Goal: Task Accomplishment & Management: Use online tool/utility

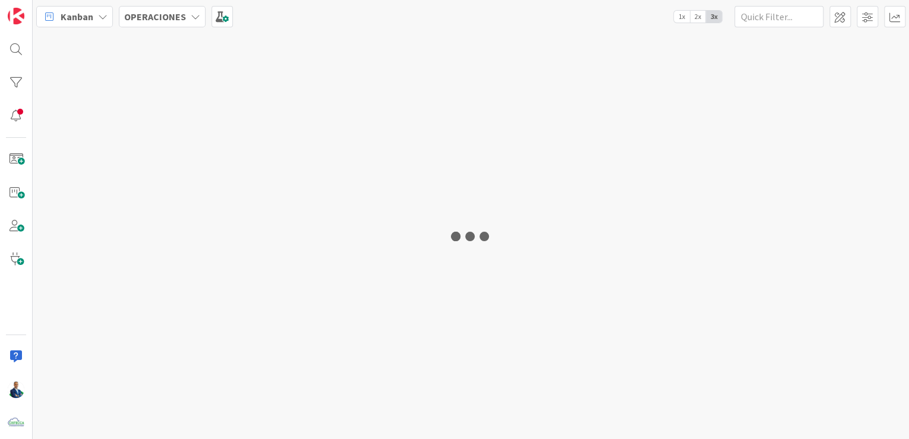
click at [171, 14] on b "OPERACIONES" at bounding box center [155, 17] width 62 height 12
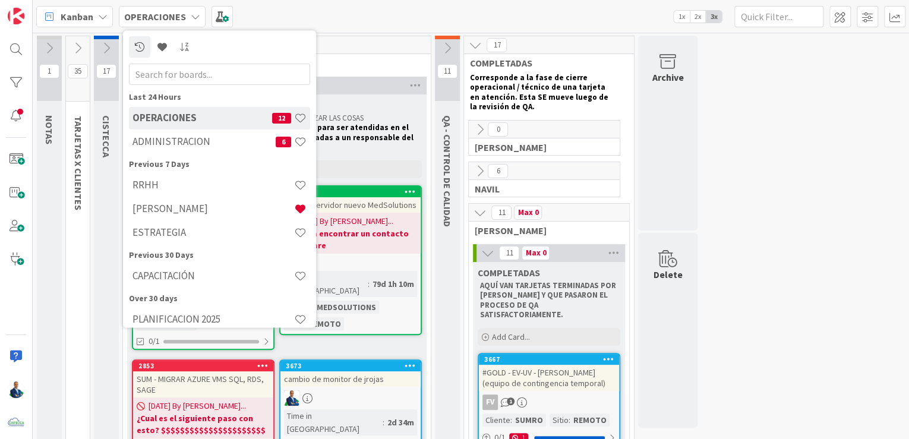
click at [192, 140] on h4 "ADMINISTRACION" at bounding box center [203, 142] width 143 height 12
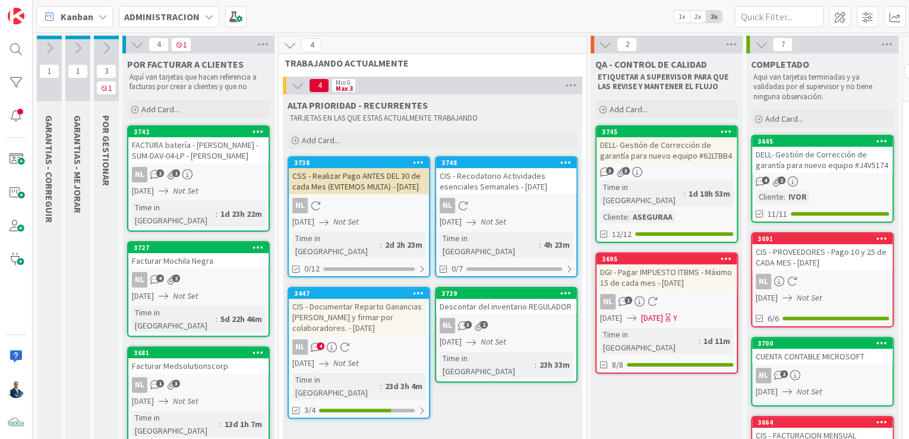
click at [75, 45] on icon at bounding box center [77, 48] width 13 height 13
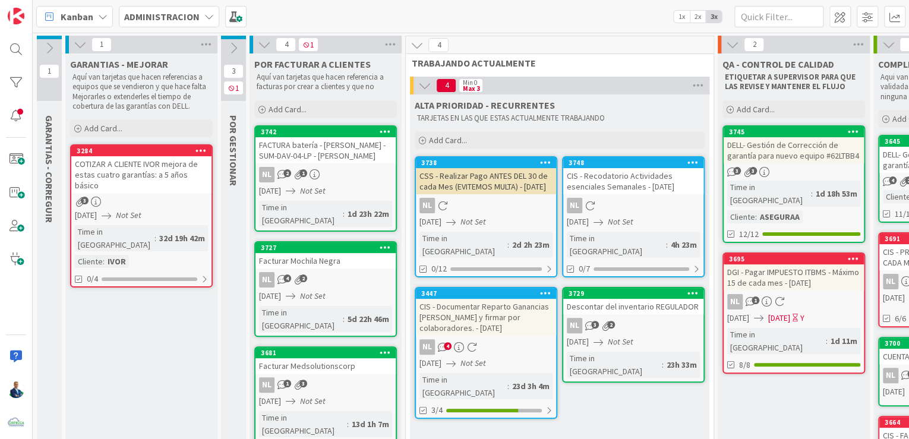
click at [150, 157] on div "COTIZAR A CLIENTE IVOR mejora de estas cuatro garantías: a 5 años básico" at bounding box center [141, 174] width 140 height 37
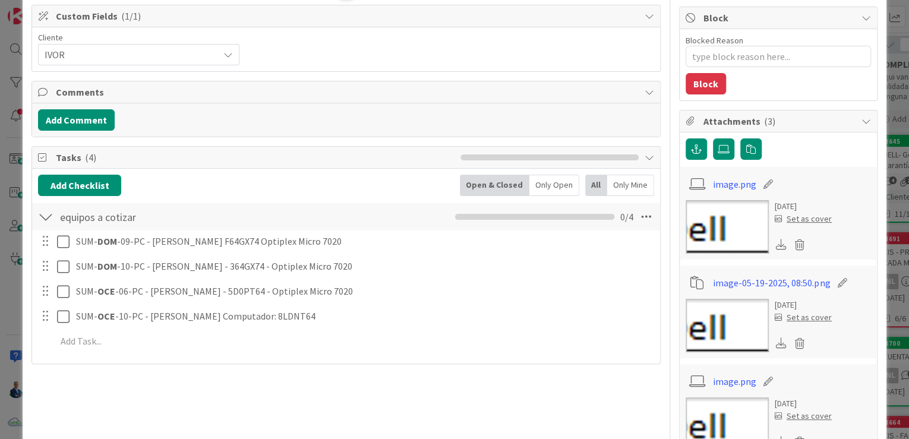
scroll to position [143, 0]
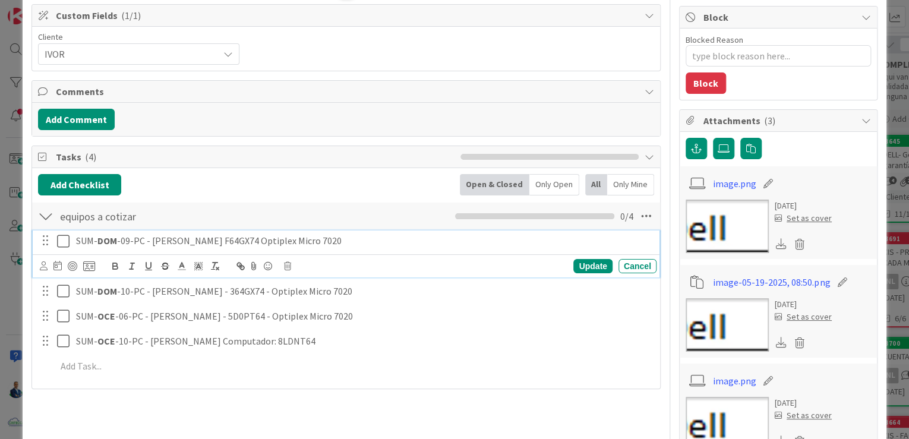
click at [239, 239] on p "SUM- DOM -09-PC - [PERSON_NAME] F64GX74 Optiplex Micro 7020" at bounding box center [363, 241] width 575 height 14
copy p "F64GX74"
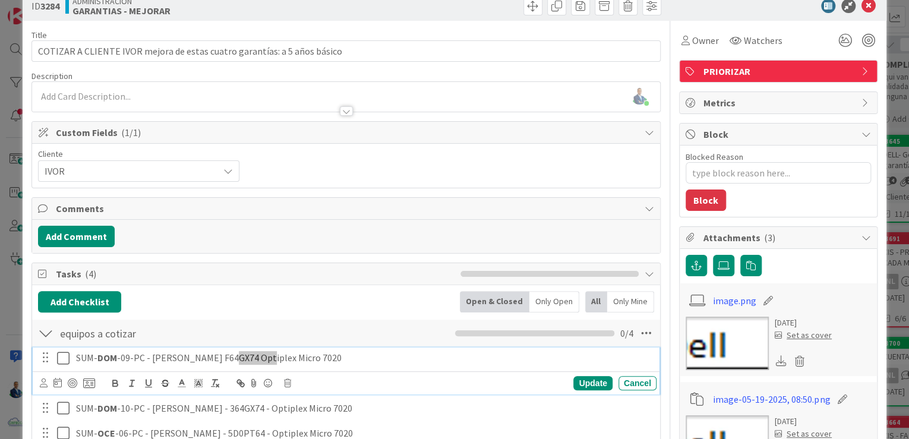
scroll to position [0, 0]
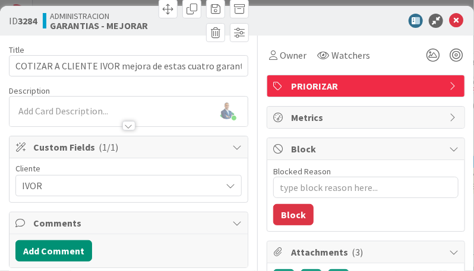
type textarea "x"
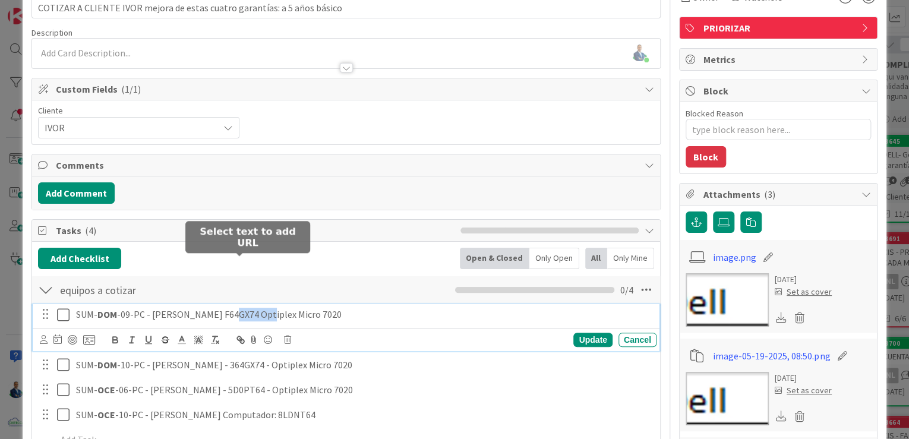
scroll to position [143, 0]
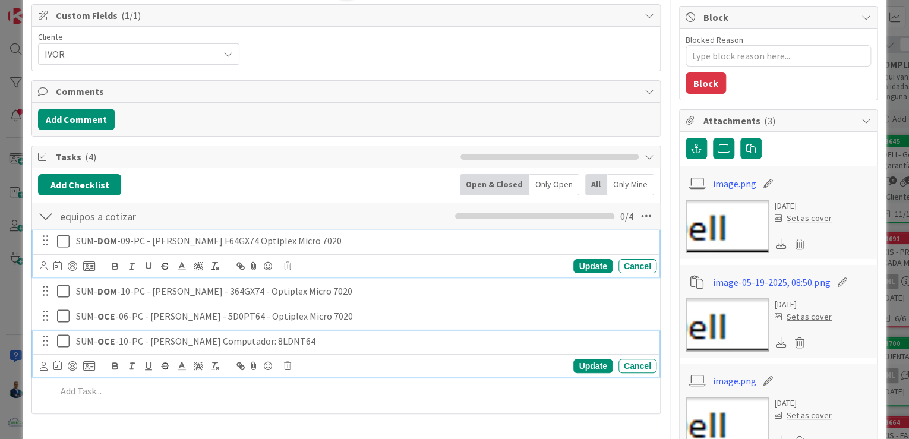
click at [269, 335] on p "SUM- OCE -10-PC - [PERSON_NAME] Computador: 8LDNT64" at bounding box center [363, 341] width 575 height 14
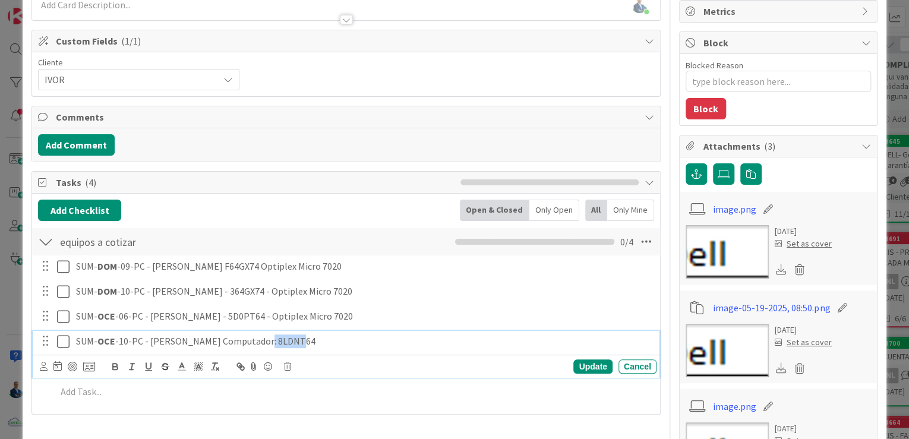
click at [269, 335] on p "SUM- OCE -10-PC - [PERSON_NAME] Computador: 8LDNT64" at bounding box center [363, 341] width 575 height 14
copy p "8LDNT64"
click at [255, 336] on p "SUM- OCE -10-PC - [PERSON_NAME] Computador: 8LDNT64" at bounding box center [363, 341] width 575 height 14
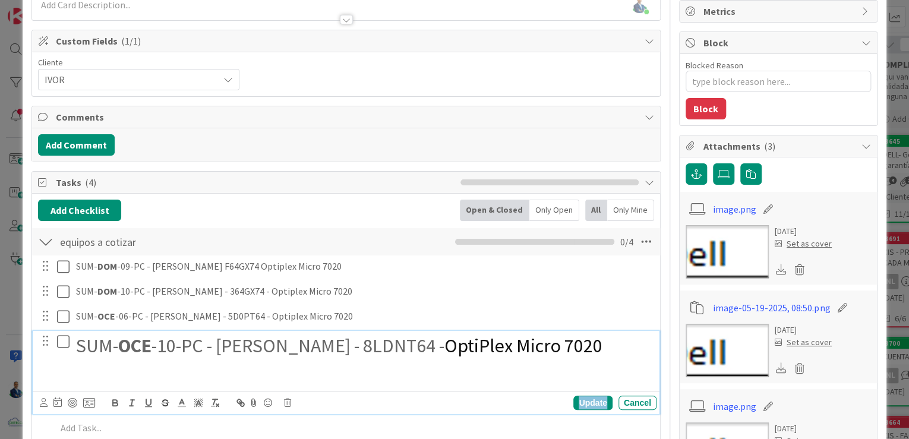
click at [591, 401] on div "Update" at bounding box center [592, 402] width 39 height 14
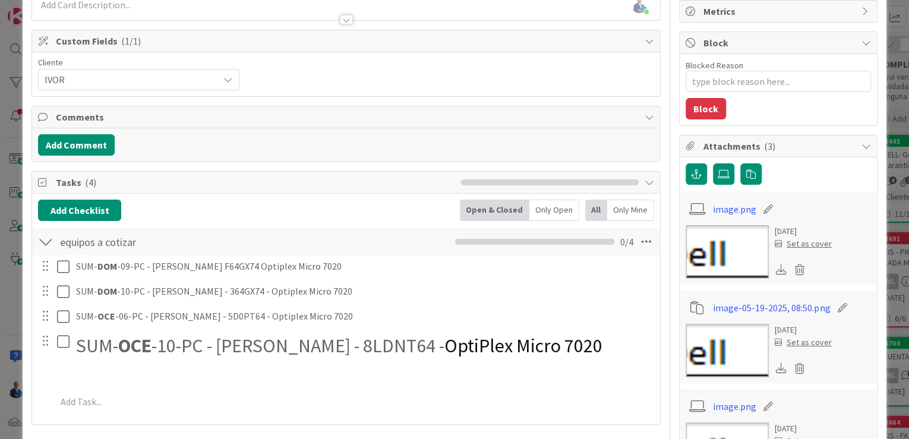
click at [892, 137] on div "ID 3284 ADMINISTRACION GARANTIAS - MEJORAR Title 73 / 128 COTIZAR A CLIENTE [PE…" at bounding box center [454, 219] width 909 height 439
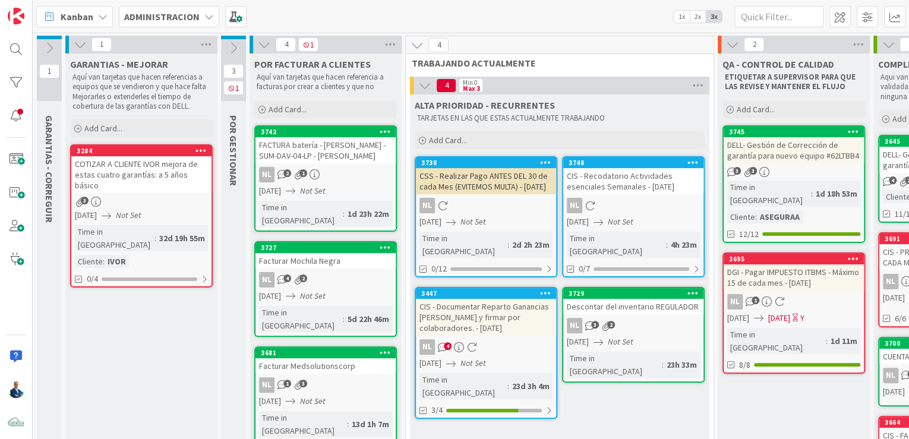
click at [157, 125] on div "Add Card..." at bounding box center [141, 128] width 143 height 18
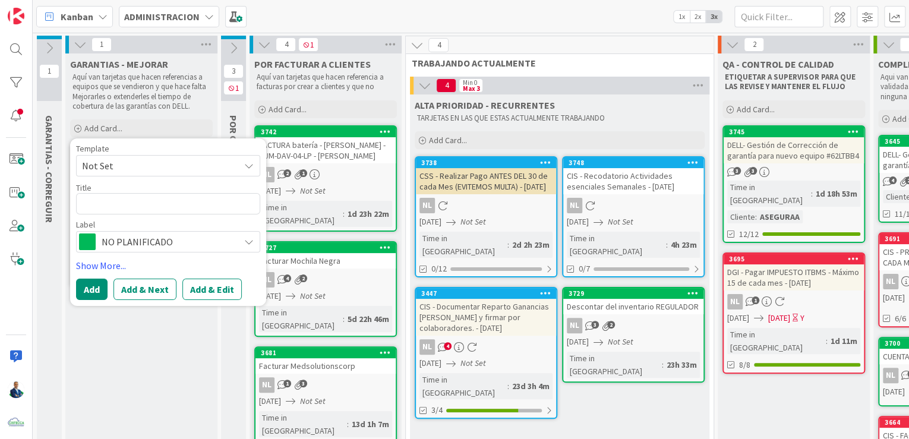
click at [165, 164] on span "Not Set" at bounding box center [156, 165] width 148 height 15
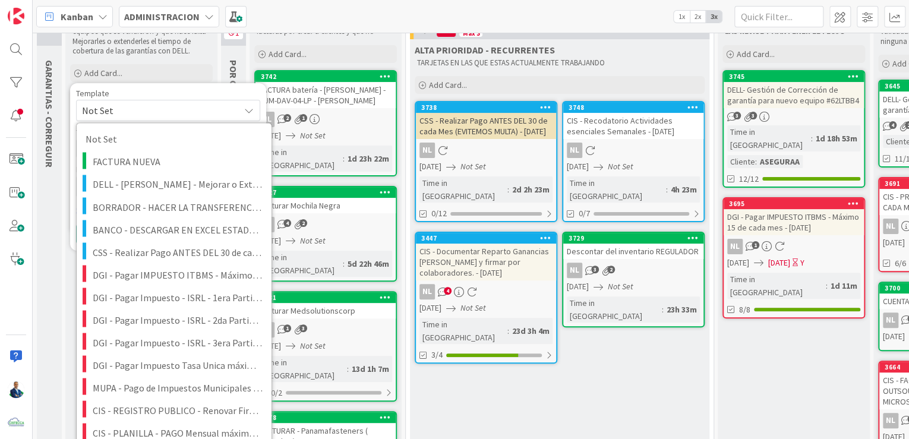
scroll to position [48, 0]
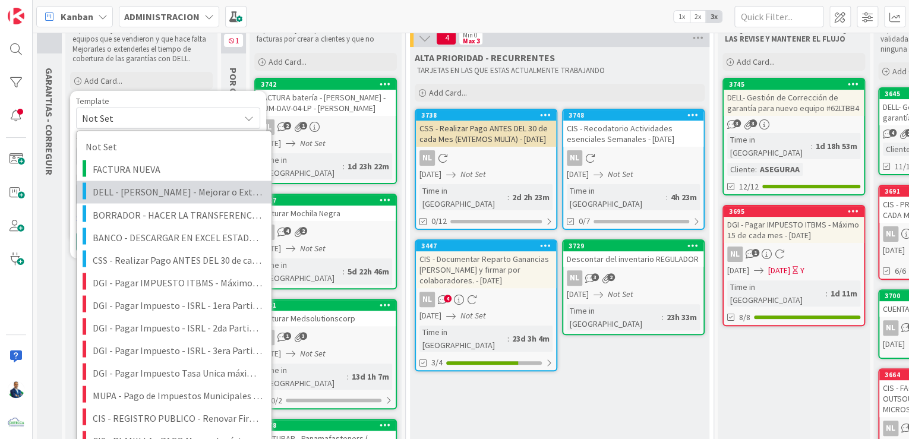
click at [169, 200] on link "DELL - [PERSON_NAME] - Mejorar o Extender tiempo de Garantía #ServicesTag ######" at bounding box center [174, 192] width 195 height 23
type textarea "x"
type textarea "DELL - [PERSON_NAME] - Mejorar o Extender tiempo de Garantía #ServicesTag ######"
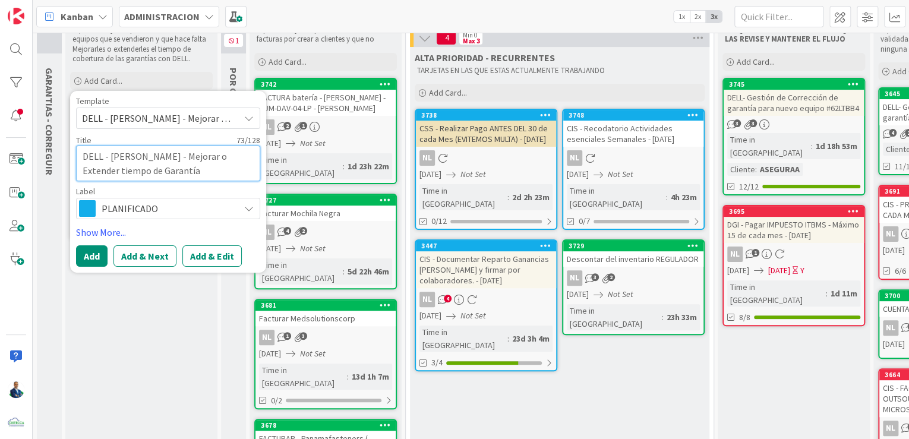
click at [195, 171] on textarea "DELL - [PERSON_NAME] - Mejorar o Extender tiempo de Garantía #ServicesTag ######" at bounding box center [168, 163] width 184 height 36
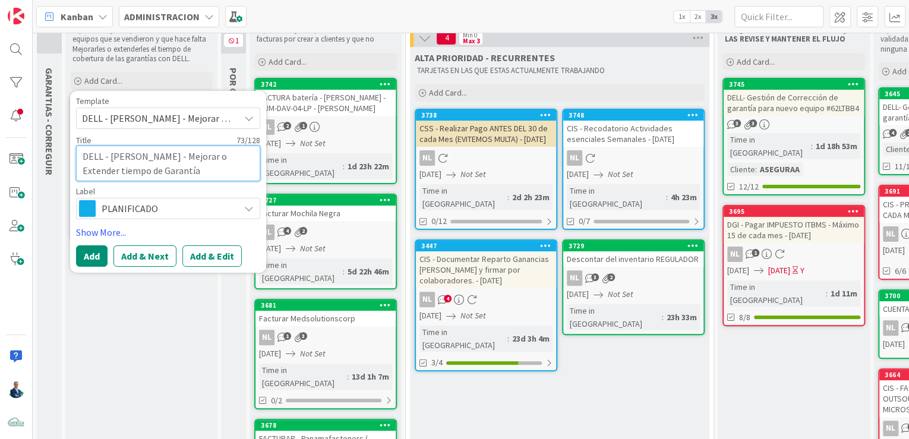
click at [195, 171] on textarea "DELL - [PERSON_NAME] - Mejorar o Extender tiempo de Garantía #ServicesTag ######" at bounding box center [168, 163] width 184 height 36
click at [95, 252] on button "Add" at bounding box center [91, 255] width 31 height 21
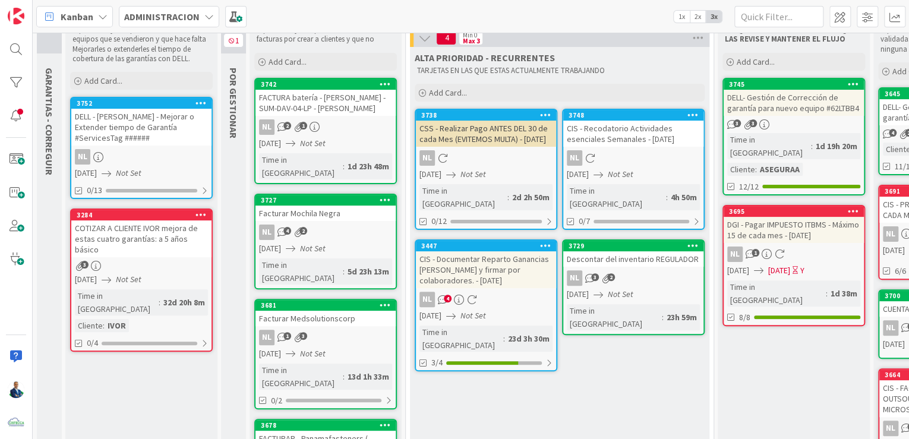
click at [128, 111] on div "DELL - [PERSON_NAME] - Mejorar o Extender tiempo de Garantía #ServicesTag ######" at bounding box center [141, 127] width 140 height 37
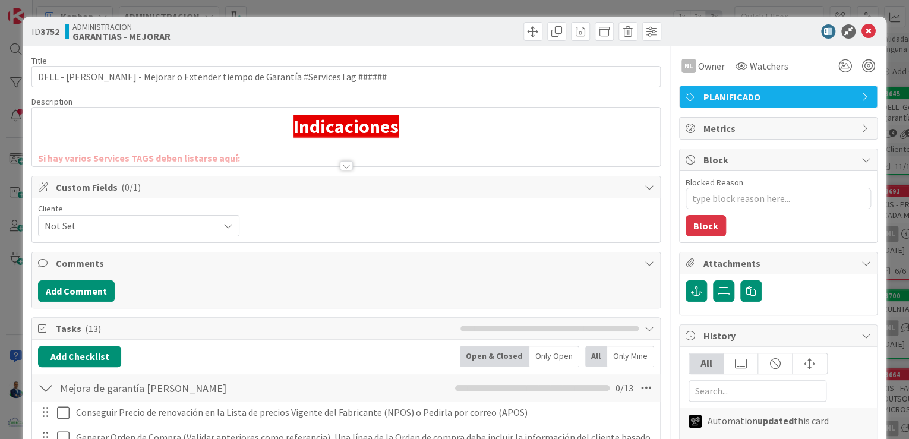
click at [342, 162] on div at bounding box center [346, 166] width 13 height 10
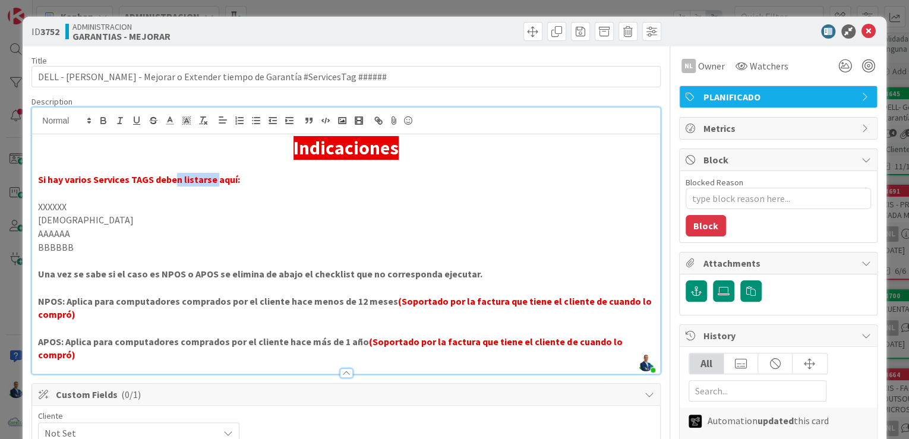
drag, startPoint x: 178, startPoint y: 178, endPoint x: 219, endPoint y: 173, distance: 40.7
click at [216, 173] on strong "Si hay varios Services TAGS deben listarse aquí:" at bounding box center [139, 179] width 202 height 12
click at [238, 175] on p "Si hay varios Services TAGS deben listarse aquí:" at bounding box center [346, 180] width 616 height 14
drag, startPoint x: 55, startPoint y: 203, endPoint x: 52, endPoint y: 258, distance: 55.3
click at [52, 258] on div "Indicaciones Si hay varios Services TAGS deben listarse aquí: XXXXXX YYYYYYY AA…" at bounding box center [346, 253] width 628 height 239
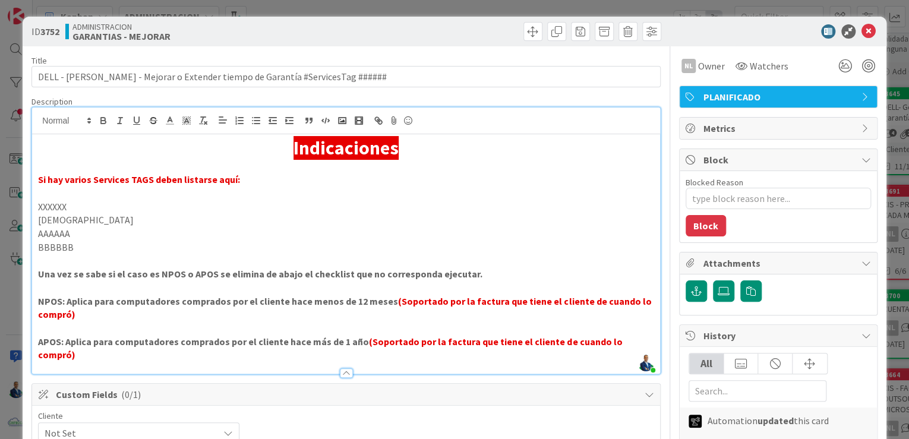
click at [49, 299] on strong "NPOS: Aplica para computadores comprados por el cliente hace menos de 12 meses" at bounding box center [218, 301] width 360 height 12
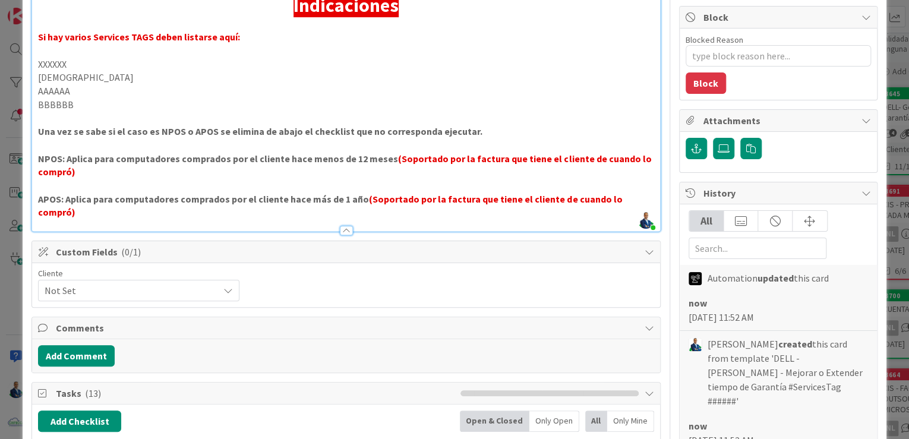
click at [388, 162] on strong "(Soportado por la factura que tiene el cliente de cuando lo compró)" at bounding box center [345, 166] width 615 height 26
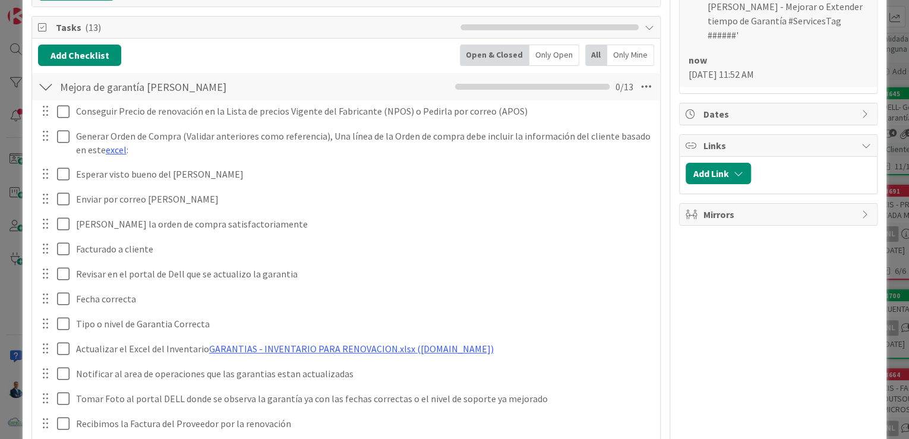
scroll to position [503, 0]
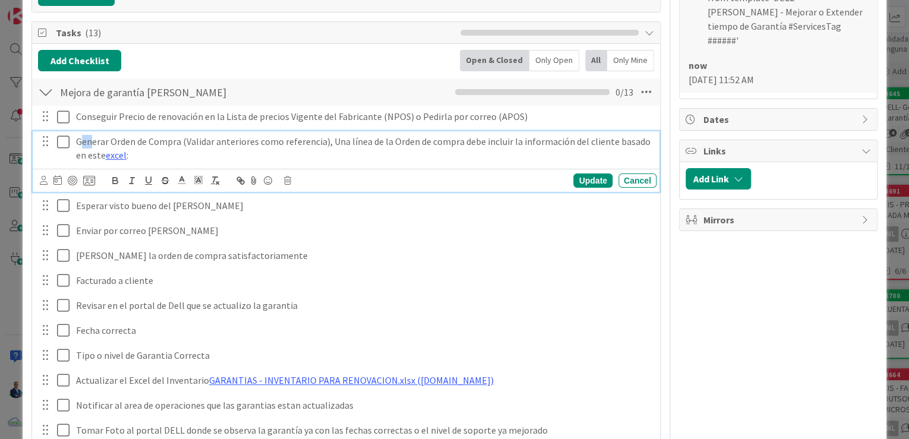
drag, startPoint x: 83, startPoint y: 122, endPoint x: 90, endPoint y: 122, distance: 7.1
click at [90, 135] on p "Generar Orden de Compra (Validar anteriores como referencia), Una línea de la O…" at bounding box center [363, 148] width 575 height 27
click at [200, 135] on p "Generar Orden de Compra (Validar anteriores como referencia), Una línea de la O…" at bounding box center [363, 148] width 575 height 27
click at [116, 149] on link "excel" at bounding box center [116, 155] width 21 height 12
click at [128, 170] on link "[URL][DOMAIN_NAME]" at bounding box center [87, 177] width 81 height 15
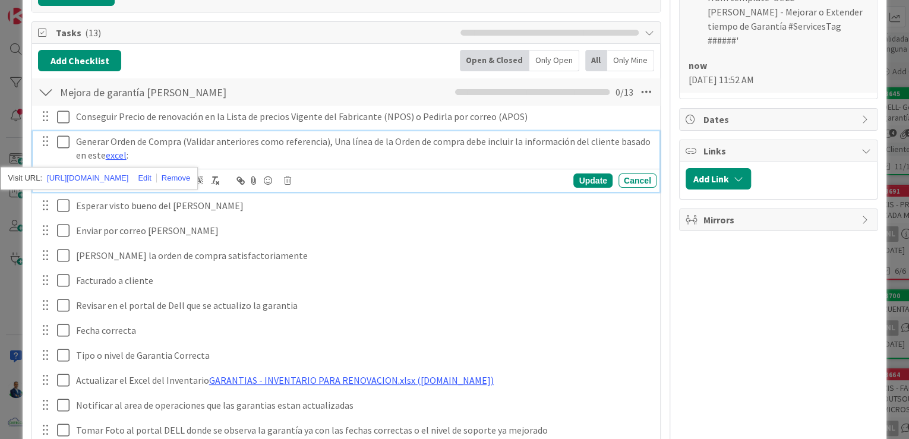
click at [406, 131] on div "Generar Orden de Compra (Validar anteriores como referencia), Una línea de la O…" at bounding box center [363, 148] width 585 height 34
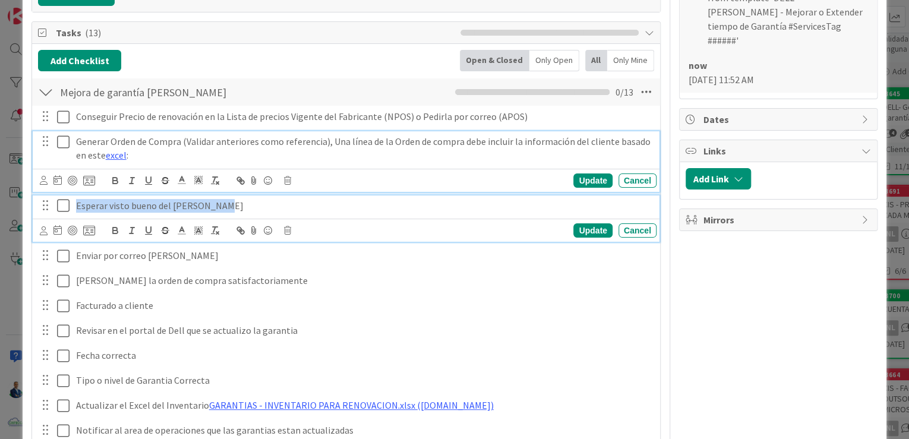
drag, startPoint x: 76, startPoint y: 188, endPoint x: 233, endPoint y: 191, distance: 156.8
click at [233, 199] on p "Esperar visto bueno del [PERSON_NAME]" at bounding box center [363, 206] width 575 height 14
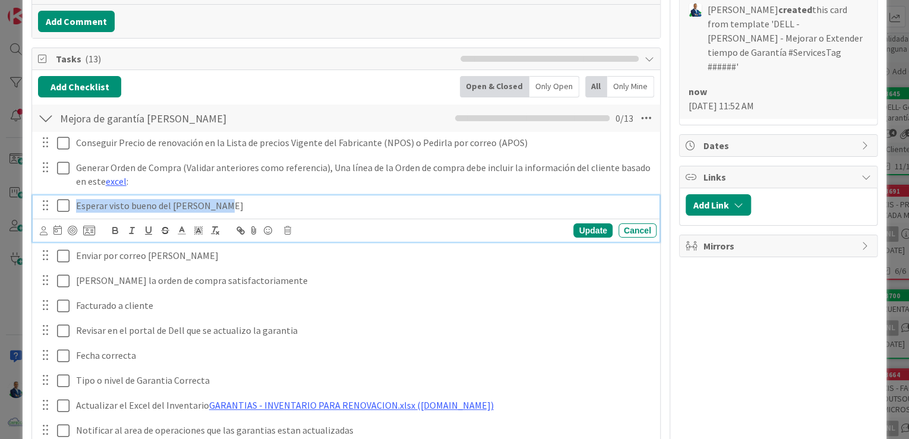
click at [233, 199] on p "Esperar visto bueno del [PERSON_NAME]" at bounding box center [363, 206] width 575 height 14
drag, startPoint x: 233, startPoint y: 191, endPoint x: 64, endPoint y: 190, distance: 169.2
click at [64, 195] on div "Esperar visto bueno del [PERSON_NAME]" at bounding box center [346, 205] width 619 height 21
click at [235, 199] on p "Esperar visto bueno del [PERSON_NAME]" at bounding box center [363, 206] width 575 height 14
drag, startPoint x: 247, startPoint y: 188, endPoint x: 72, endPoint y: 182, distance: 174.7
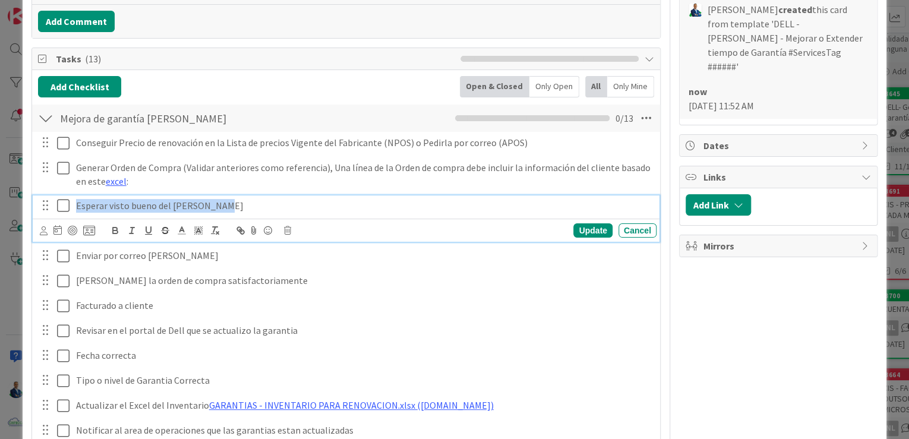
click at [72, 195] on div "Esperar visto bueno del [PERSON_NAME]" at bounding box center [363, 205] width 585 height 21
click at [248, 199] on p "Esperar visto bueno del [PERSON_NAME]" at bounding box center [363, 206] width 575 height 14
drag, startPoint x: 241, startPoint y: 190, endPoint x: 21, endPoint y: 182, distance: 219.3
click at [21, 182] on div "ID 3752 ADMINISTRACION GARANTIAS - MEJORAR Title 73 / 128 DELL - [PERSON_NAME] …" at bounding box center [454, 219] width 909 height 439
click at [236, 199] on p "Esperar visto bueno del [PERSON_NAME]" at bounding box center [363, 206] width 575 height 14
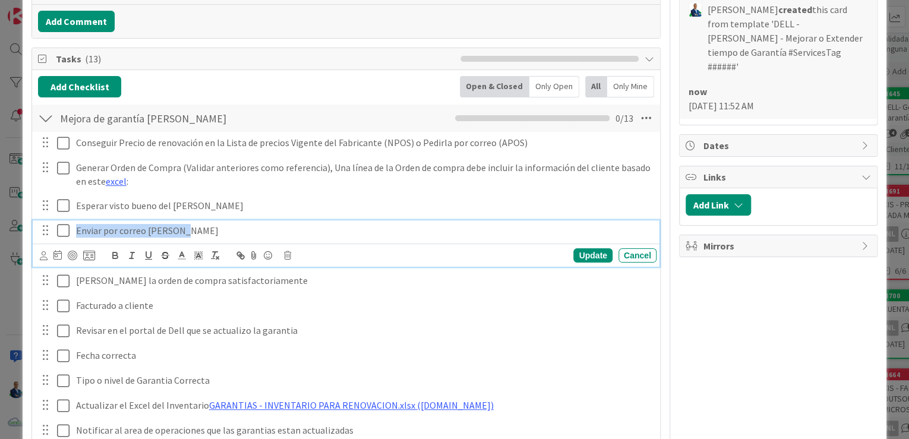
drag, startPoint x: 207, startPoint y: 236, endPoint x: 64, endPoint y: 214, distance: 144.2
click at [64, 220] on div "Enviar por correo [PERSON_NAME]" at bounding box center [346, 230] width 619 height 21
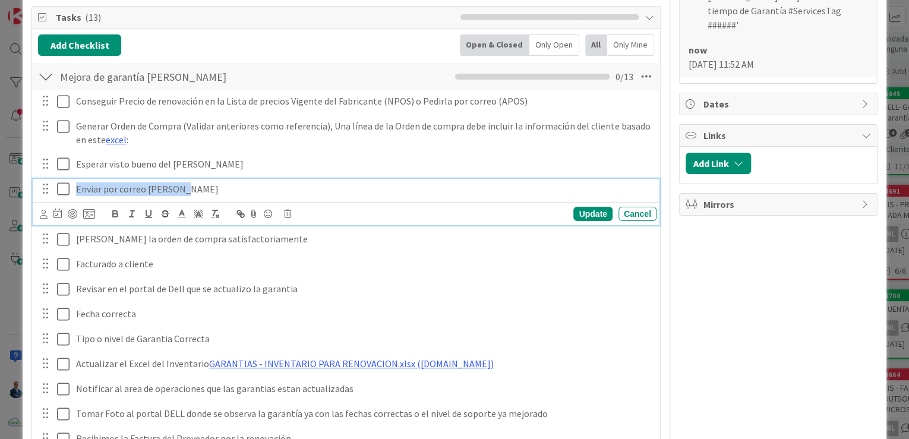
scroll to position [524, 0]
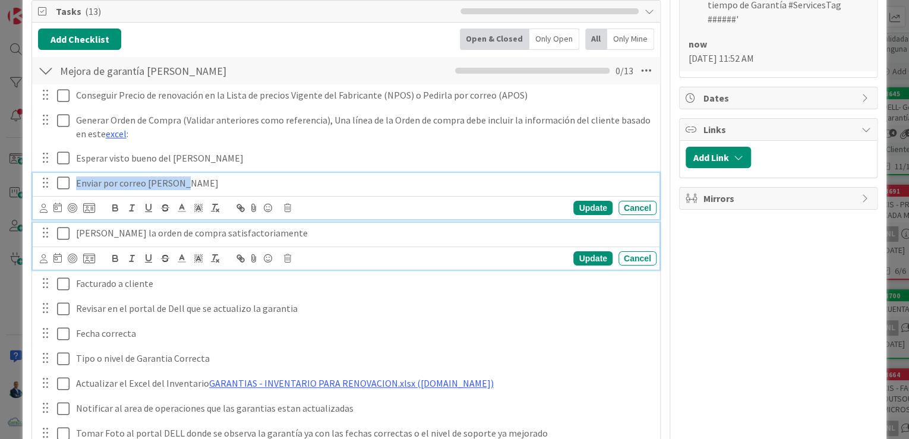
drag, startPoint x: 83, startPoint y: 217, endPoint x: 359, endPoint y: 230, distance: 275.8
click at [359, 230] on div "[PERSON_NAME] la orden de compra satisfactoriamente Update Cancel" at bounding box center [346, 246] width 626 height 47
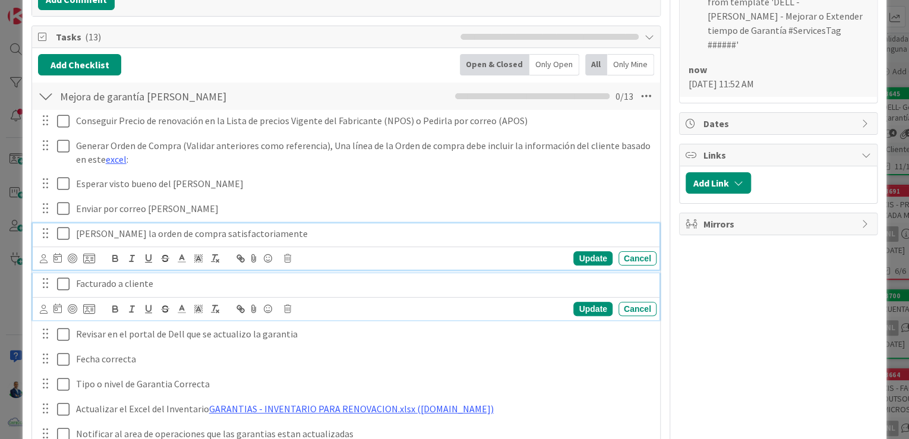
click at [150, 277] on p "Facturado a cliente" at bounding box center [363, 284] width 575 height 14
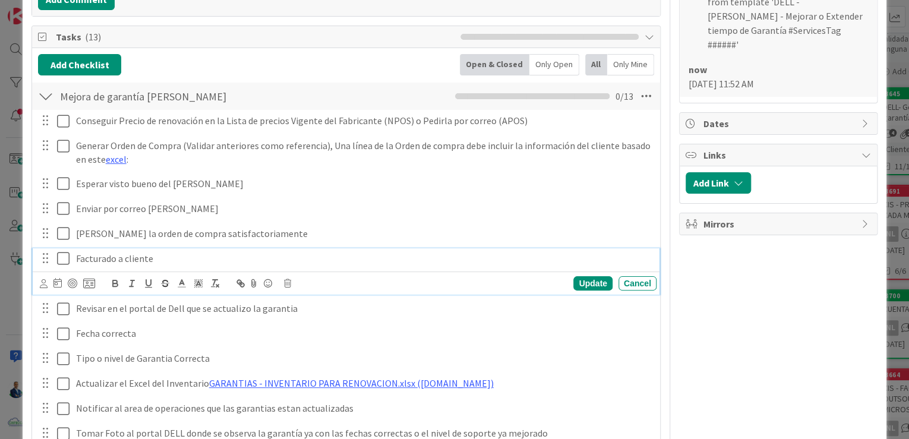
scroll to position [474, 0]
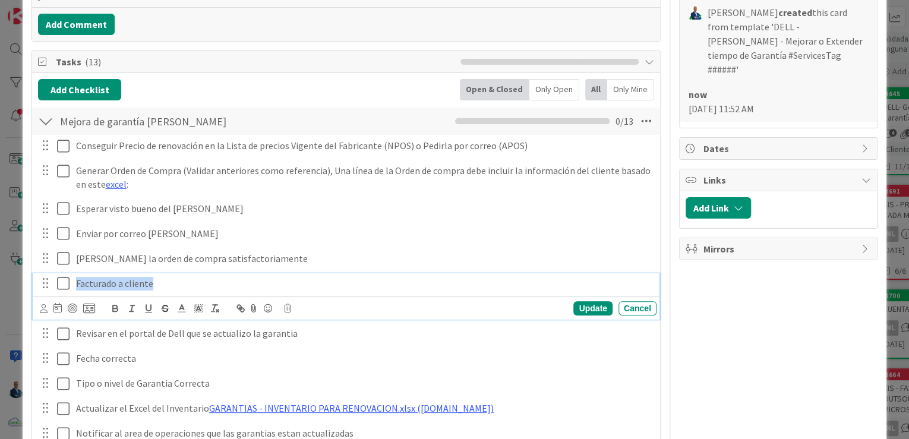
drag, startPoint x: 147, startPoint y: 265, endPoint x: 53, endPoint y: 266, distance: 93.2
click at [53, 273] on div "Facturado a cliente" at bounding box center [346, 283] width 619 height 21
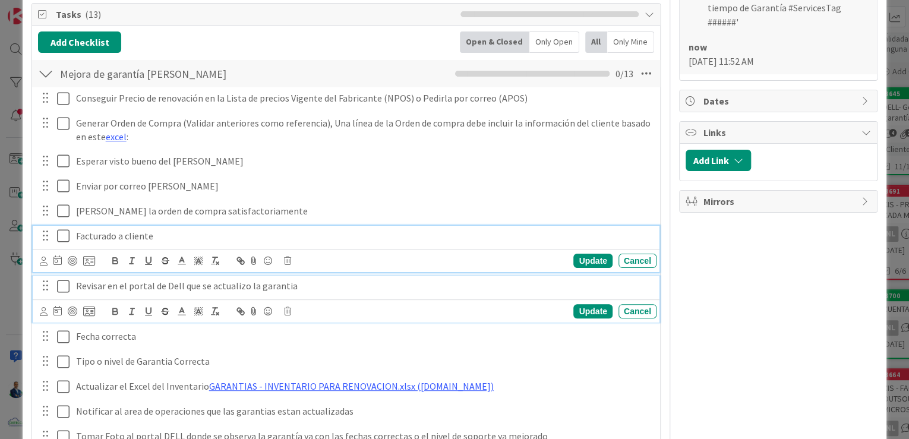
click at [175, 278] on div "Revisar en el portal de Dell que se actualizo la garantia" at bounding box center [363, 286] width 585 height 21
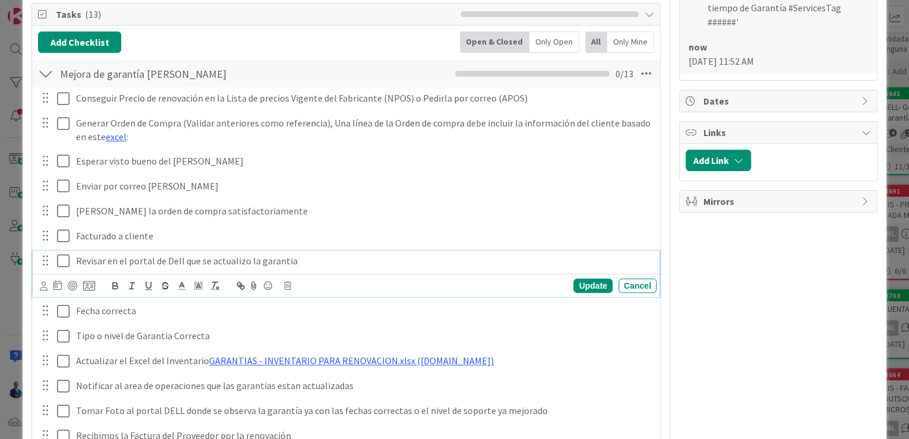
scroll to position [496, 0]
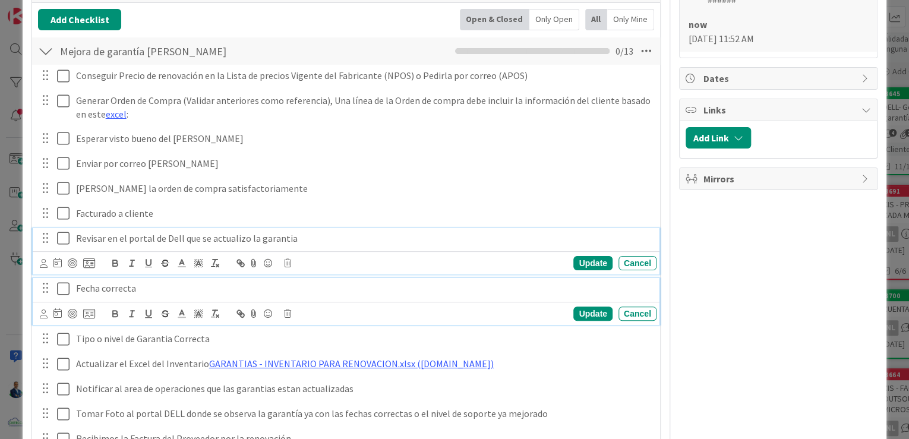
click at [141, 281] on p "Fecha correcta" at bounding box center [363, 288] width 575 height 14
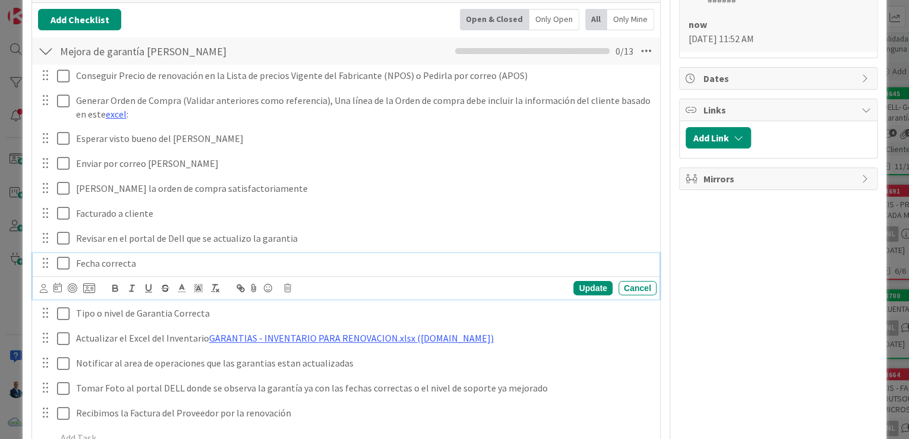
scroll to position [518, 0]
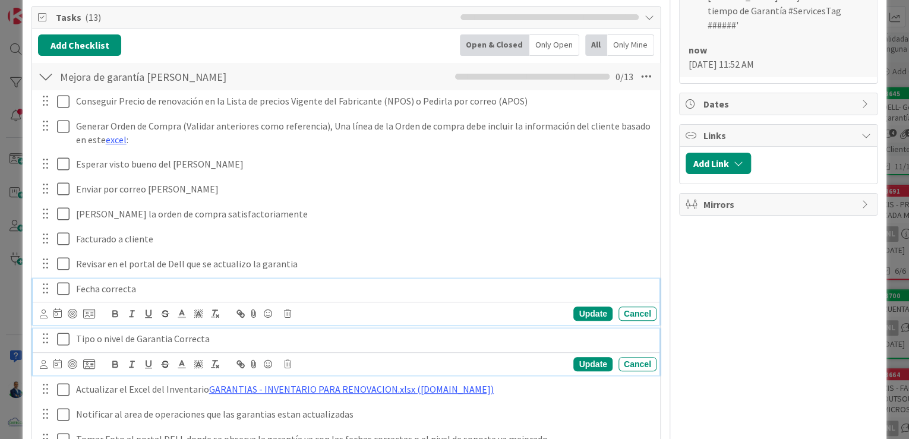
click at [165, 332] on p "Tipo o nivel de Garantia Correcta" at bounding box center [363, 339] width 575 height 14
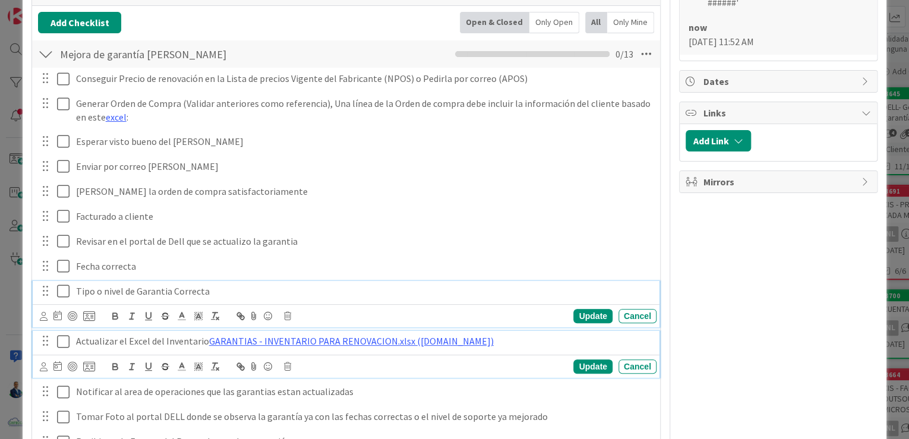
click at [131, 334] on p "Actualizar el Excel del Inventario GARANTIAS - INVENTARIO PARA RENOVACION.xlsx …" at bounding box center [363, 341] width 575 height 14
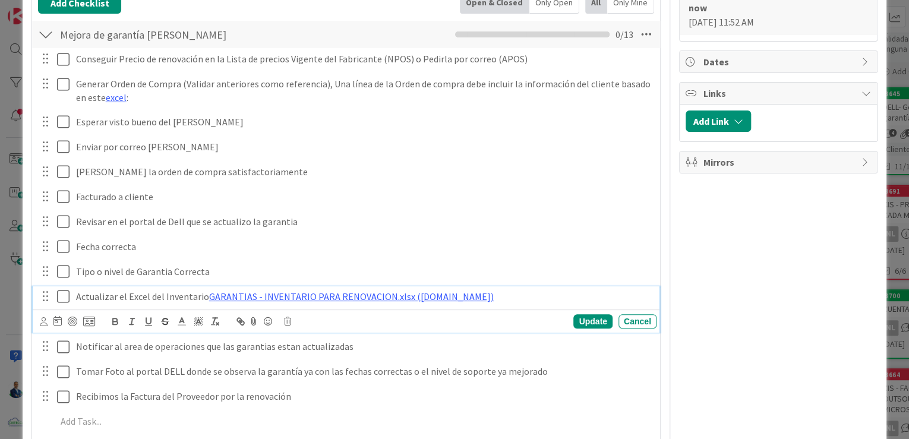
scroll to position [563, 0]
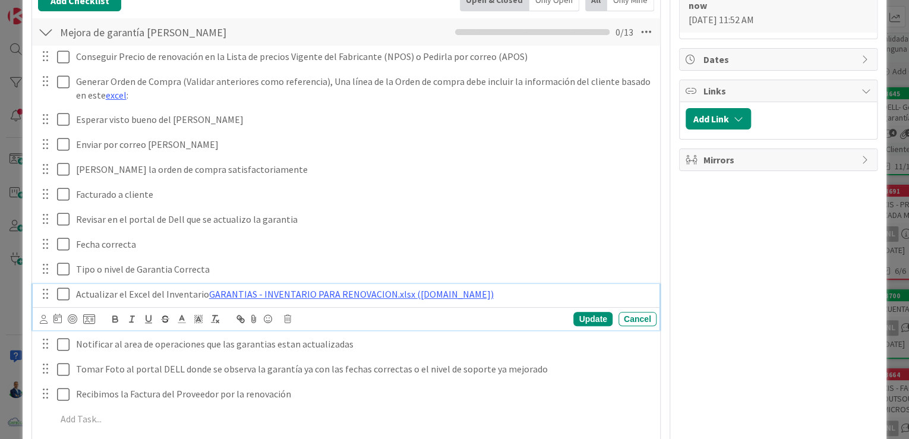
click at [362, 288] on link "GARANTIAS - INVENTARIO PARA RENOVACION.xlsx ([DOMAIN_NAME])" at bounding box center [351, 294] width 284 height 12
click at [343, 309] on link "[URL][DOMAIN_NAME]" at bounding box center [307, 316] width 81 height 15
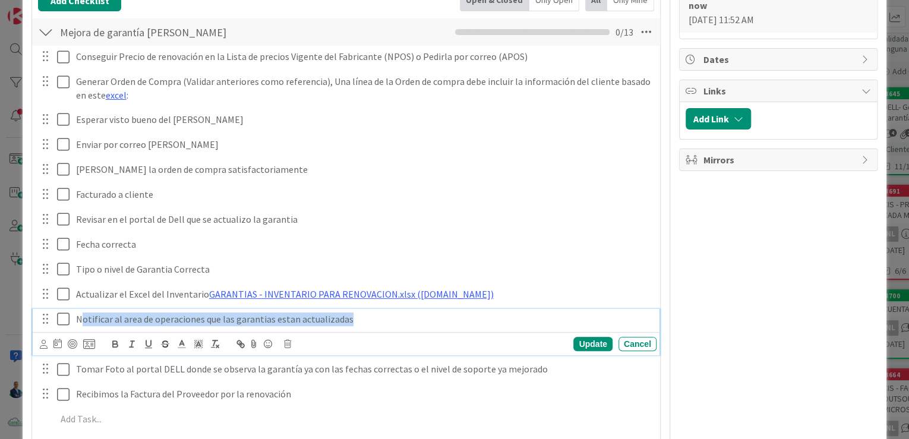
drag, startPoint x: 82, startPoint y: 315, endPoint x: 371, endPoint y: 305, distance: 288.8
click at [371, 312] on p "Notificar al area de operaciones que las garantias estan actualizadas" at bounding box center [363, 319] width 575 height 14
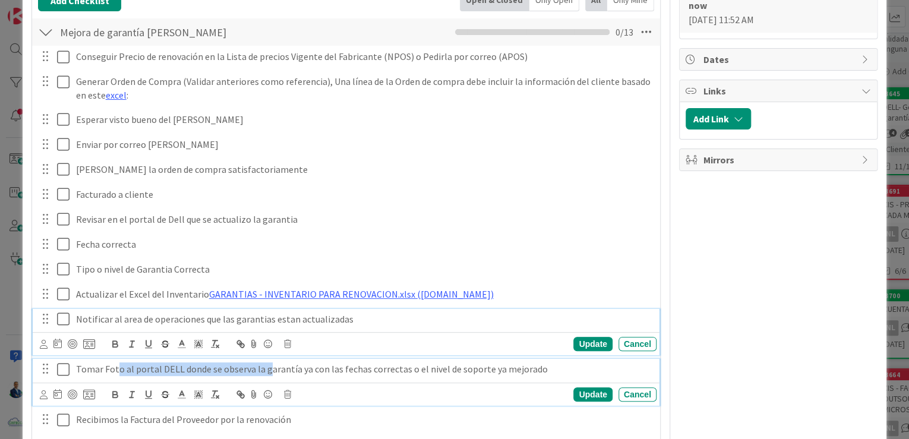
drag, startPoint x: 117, startPoint y: 357, endPoint x: 264, endPoint y: 358, distance: 147.3
click at [264, 362] on p "Tomar Foto al portal DELL donde se observa la garantía ya con las fechas correc…" at bounding box center [363, 369] width 575 height 14
click at [264, 325] on div "Notificar al area de operaciones que las garantias estan actualizadas Update Ca…" at bounding box center [346, 332] width 626 height 47
click at [190, 362] on p "Tomar Foto al portal DELL donde se observa la garantía ya con las fechas correc…" at bounding box center [363, 369] width 575 height 14
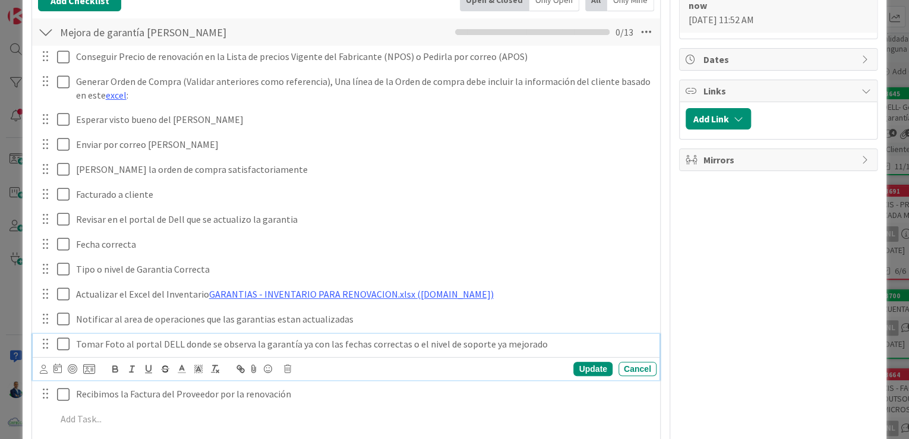
scroll to position [538, 0]
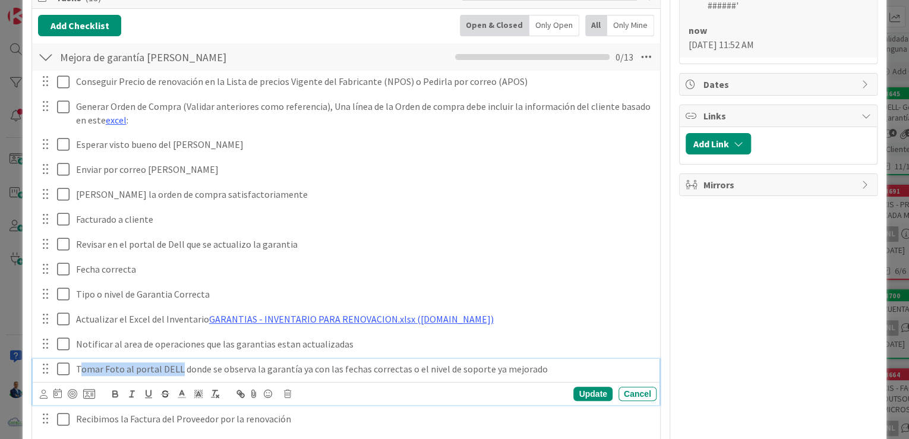
drag, startPoint x: 81, startPoint y: 352, endPoint x: 176, endPoint y: 347, distance: 94.5
click at [176, 362] on p "Tomar Foto al portal DELL donde se observa la garantía ya con las fechas correc…" at bounding box center [363, 369] width 575 height 14
click at [584, 387] on div "Update" at bounding box center [592, 394] width 39 height 14
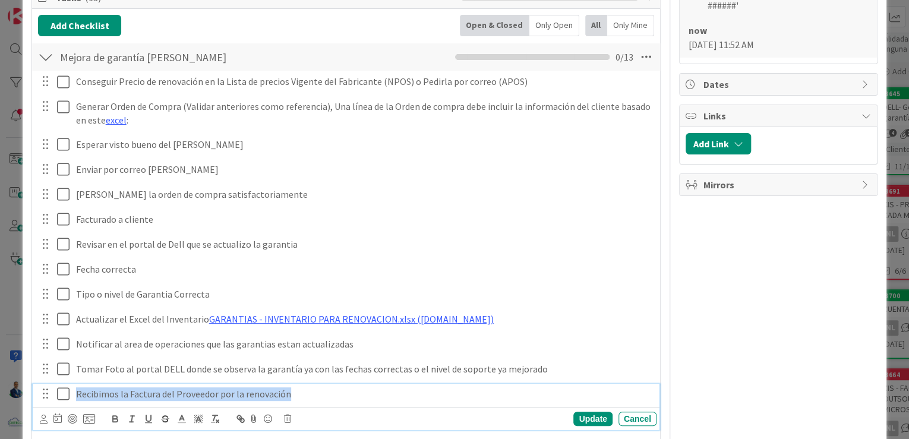
drag, startPoint x: 77, startPoint y: 382, endPoint x: 294, endPoint y: 379, distance: 217.4
click at [294, 387] on p "Recibimos la Factura del Proveedor por la renovación" at bounding box center [363, 394] width 575 height 14
click at [137, 387] on p "Recibimos la Factura del Proveedor por la renovación" at bounding box center [363, 394] width 575 height 14
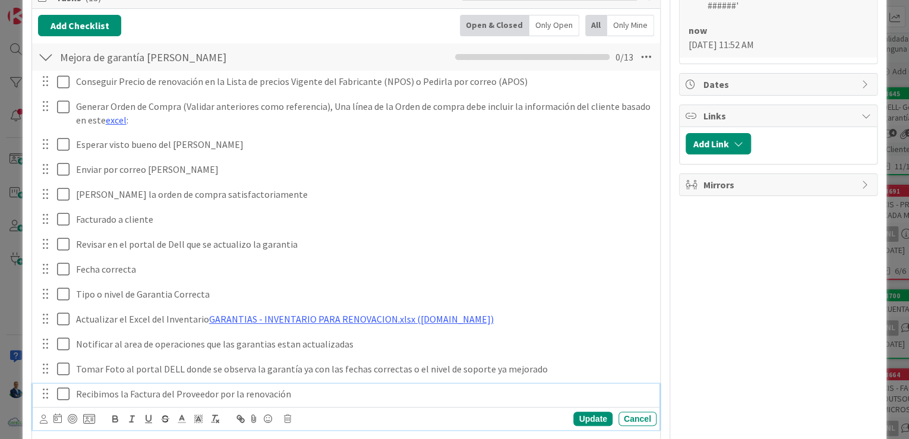
click at [309, 387] on p "Recibimos la Factura del Proveedor por la renovación" at bounding box center [363, 394] width 575 height 14
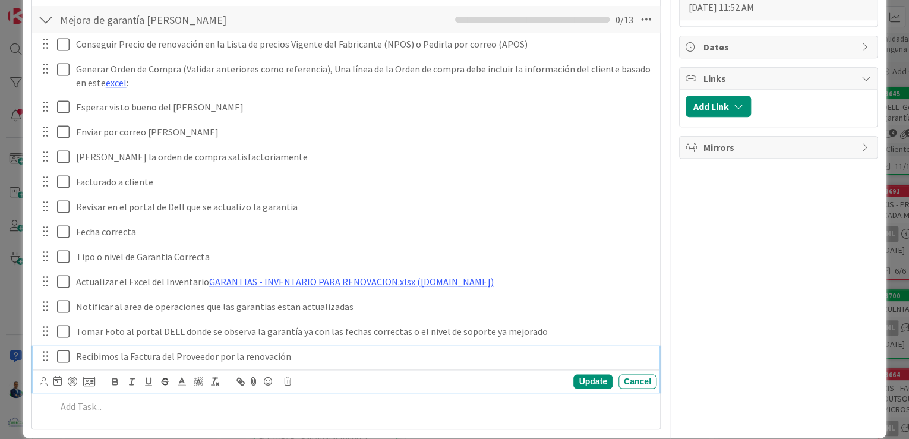
scroll to position [433, 0]
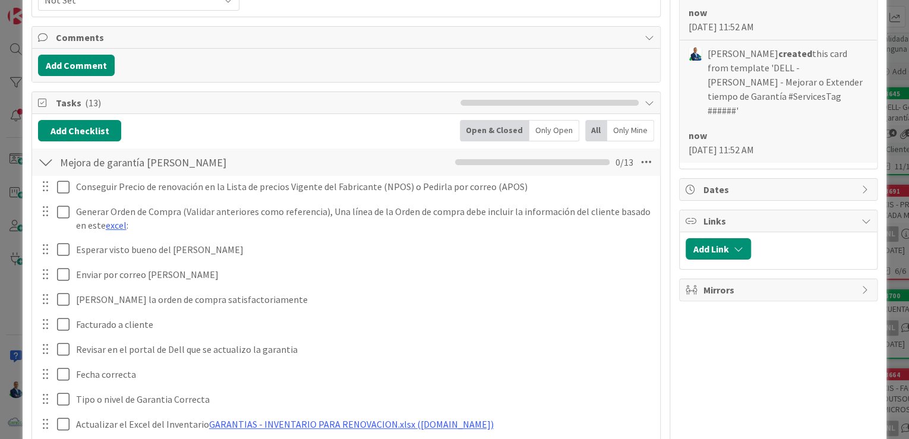
click at [885, 154] on div "ID 3752 ADMINISTRACION GARANTIAS - MEJORAR Title 73 / 128 DELL - [PERSON_NAME] …" at bounding box center [454, 219] width 909 height 439
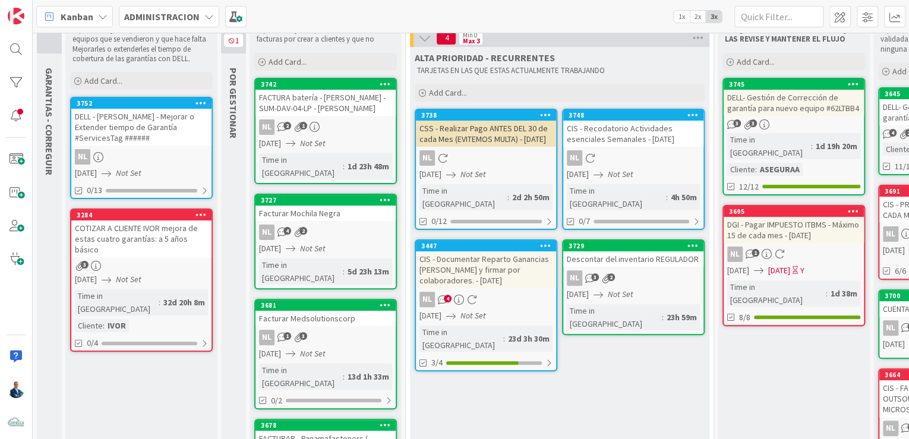
click at [145, 235] on div "COTIZAR A CLIENTE IVOR mejora de estas cuatro garantías: a 5 años básico" at bounding box center [141, 238] width 140 height 37
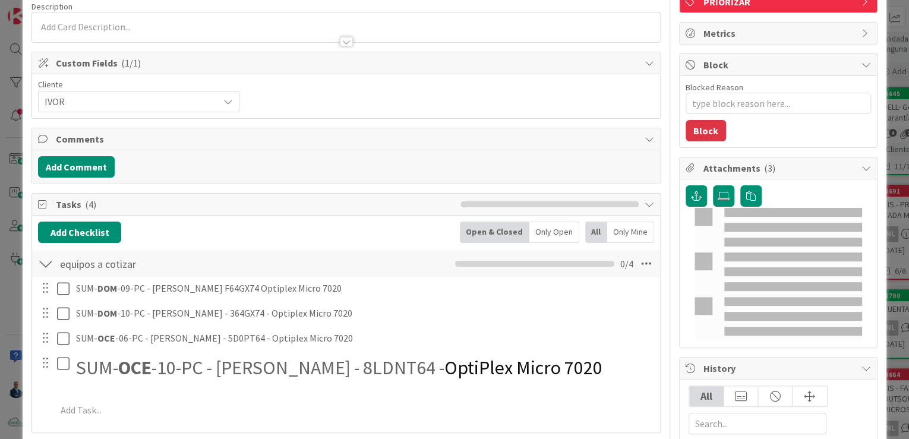
scroll to position [238, 0]
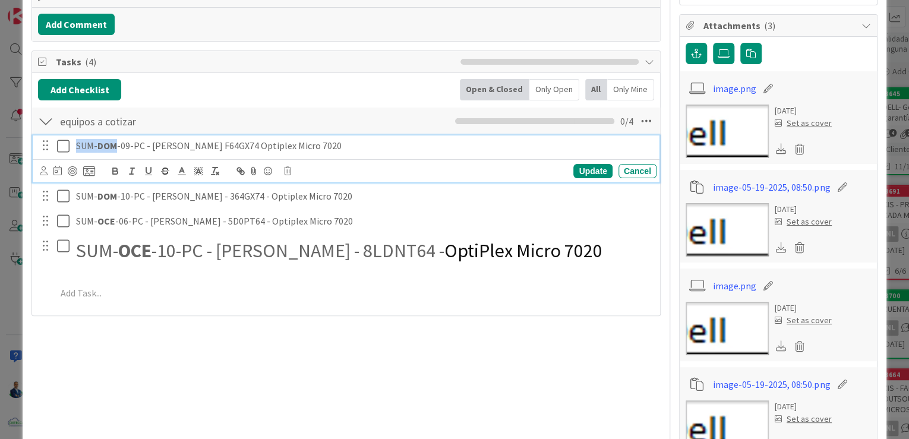
drag, startPoint x: 77, startPoint y: 142, endPoint x: 116, endPoint y: 143, distance: 39.2
click at [116, 143] on p "SUM- DOM -09-PC - [PERSON_NAME] F64GX74 Optiplex Micro 7020" at bounding box center [363, 146] width 575 height 14
click at [353, 55] on span "Tasks ( 4 )" at bounding box center [255, 62] width 398 height 14
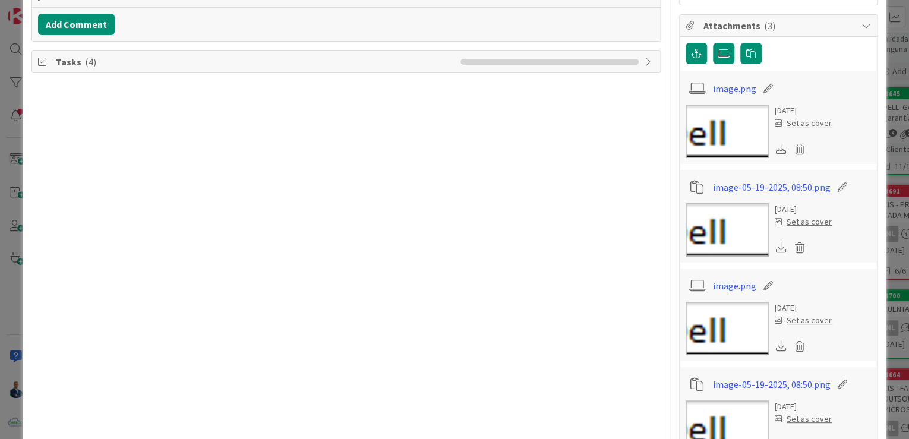
click at [353, 55] on span "Tasks ( 4 )" at bounding box center [255, 62] width 398 height 14
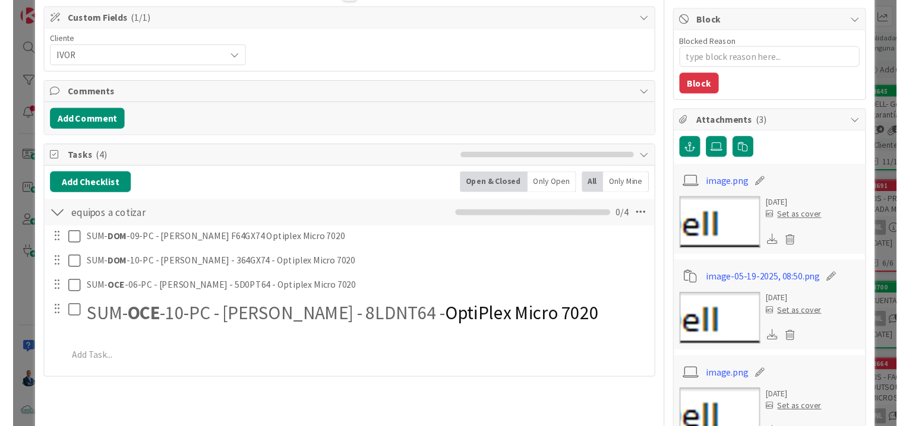
scroll to position [143, 0]
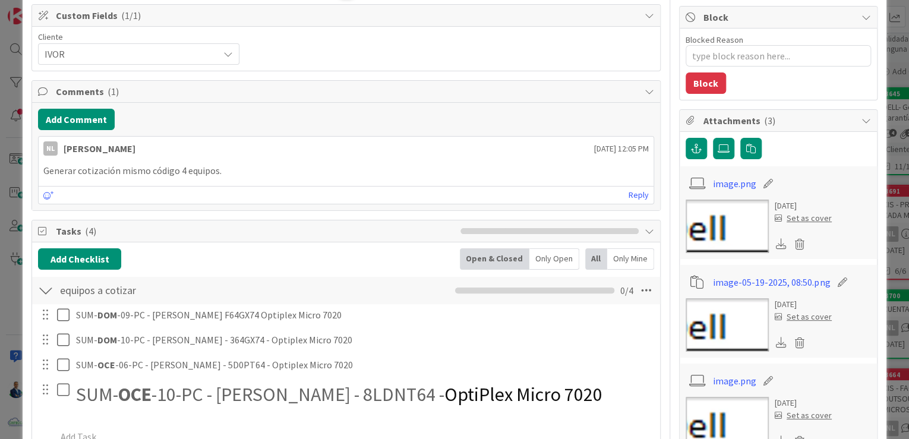
type textarea "x"
